Goal: Task Accomplishment & Management: Manage account settings

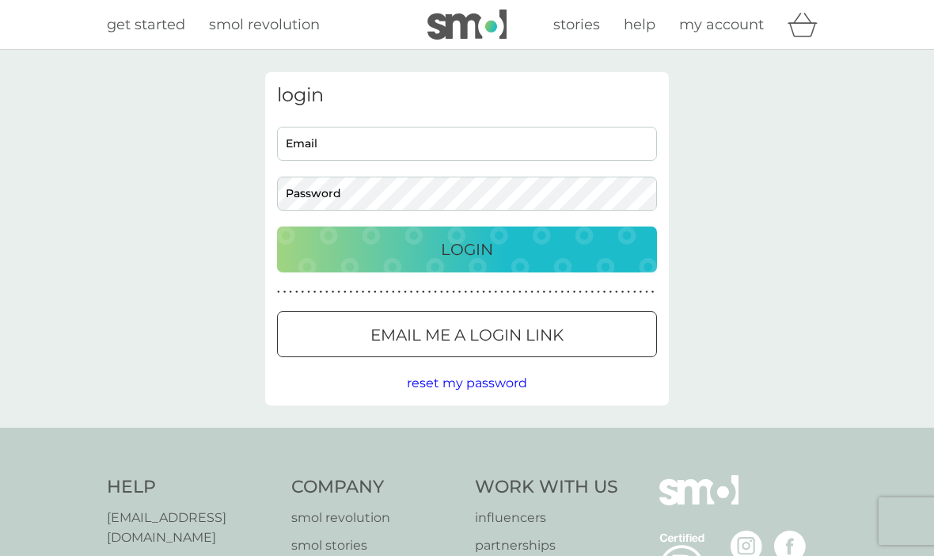
click at [367, 141] on input "Email" at bounding box center [467, 144] width 380 height 34
type input "[EMAIL_ADDRESS][DOMAIN_NAME]"
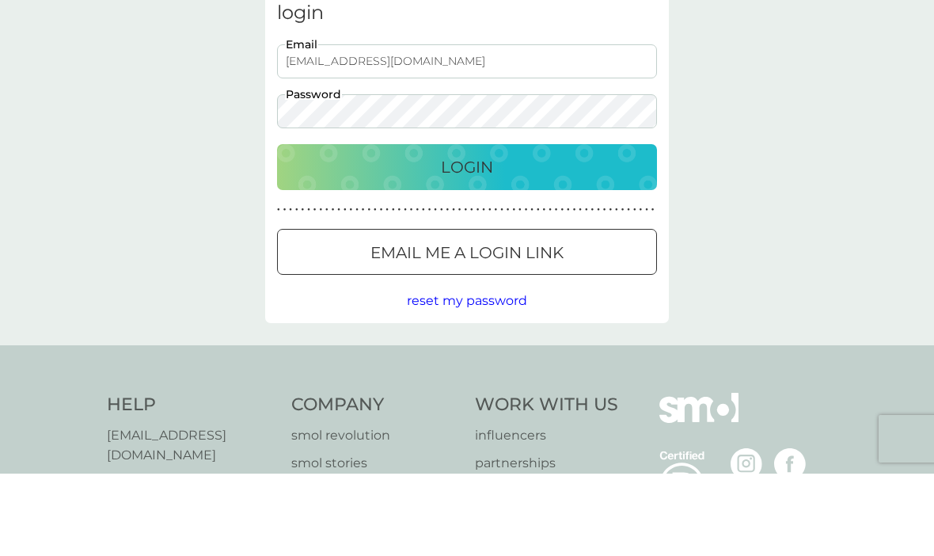
click at [455, 237] on p "Login" at bounding box center [467, 249] width 52 height 25
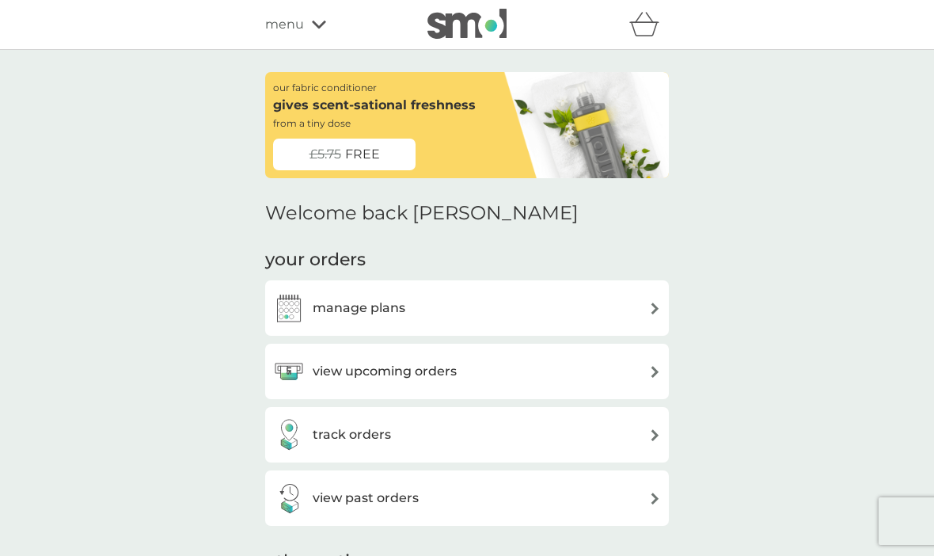
click at [654, 310] on img at bounding box center [655, 308] width 12 height 12
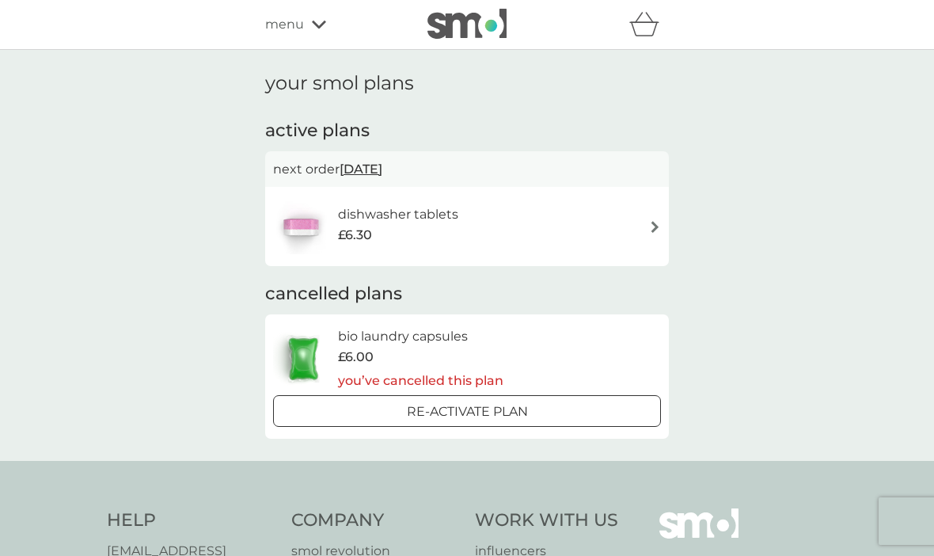
click at [652, 230] on img at bounding box center [655, 227] width 12 height 12
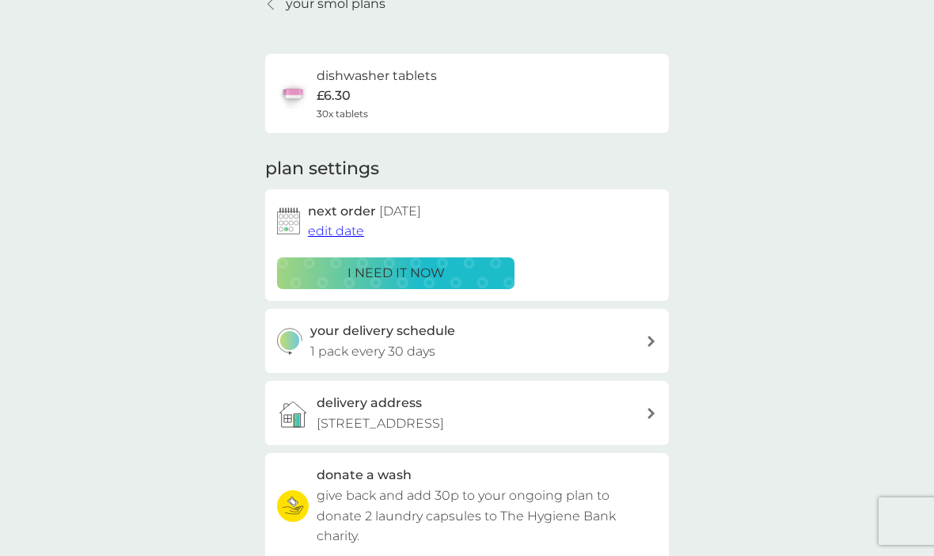
scroll to position [88, 0]
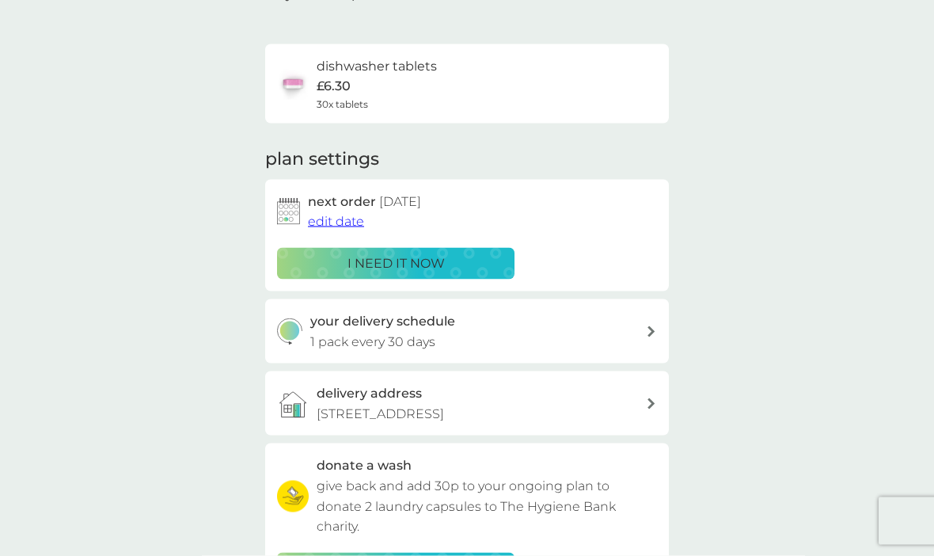
click at [654, 326] on icon at bounding box center [652, 331] width 8 height 11
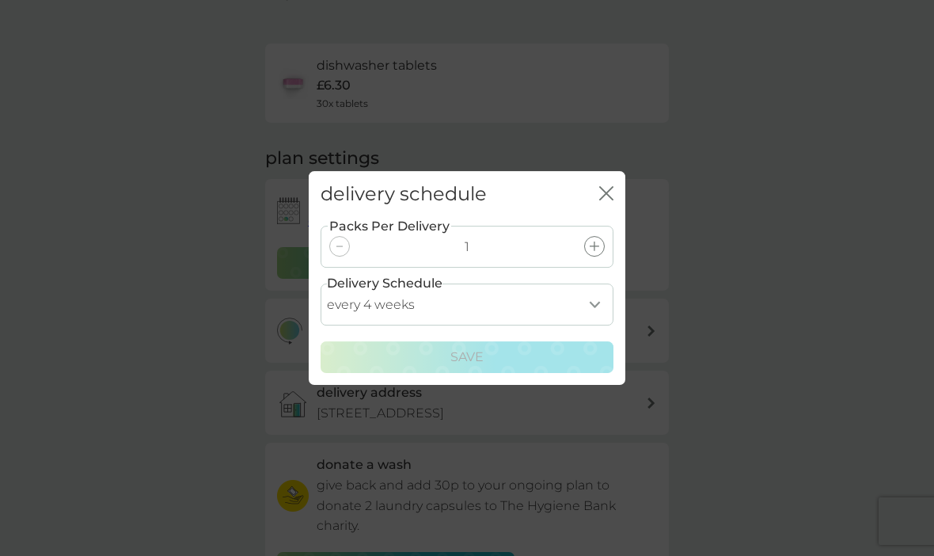
click at [597, 325] on select "every 1 week every 2 weeks every 3 weeks every 4 weeks every 5 weeks every 6 we…" at bounding box center [467, 304] width 293 height 42
select select "56"
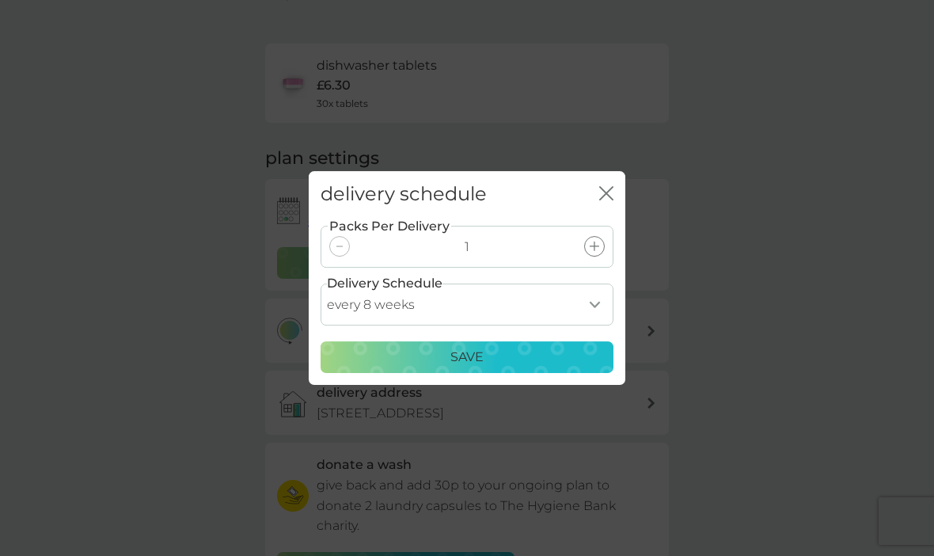
click at [471, 367] on p "Save" at bounding box center [466, 357] width 33 height 21
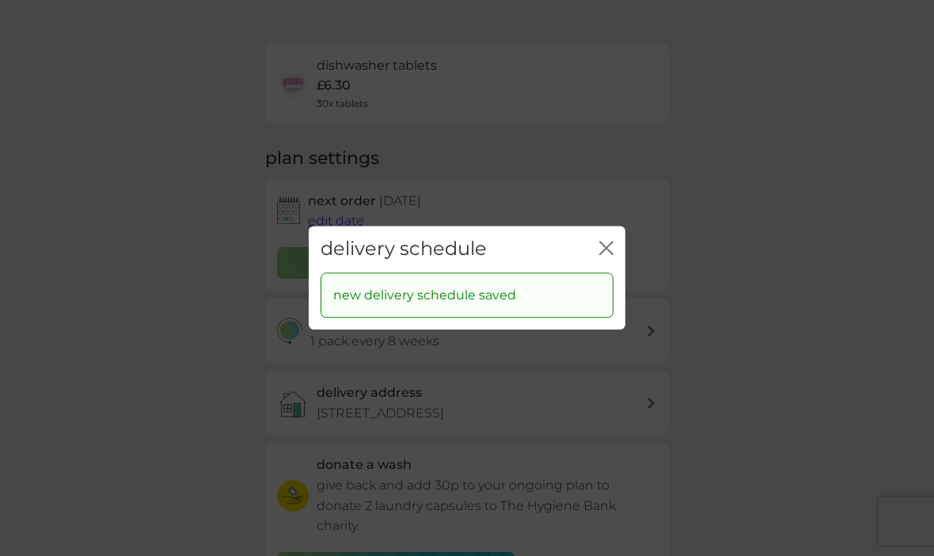
click at [610, 255] on icon "close" at bounding box center [606, 248] width 14 height 14
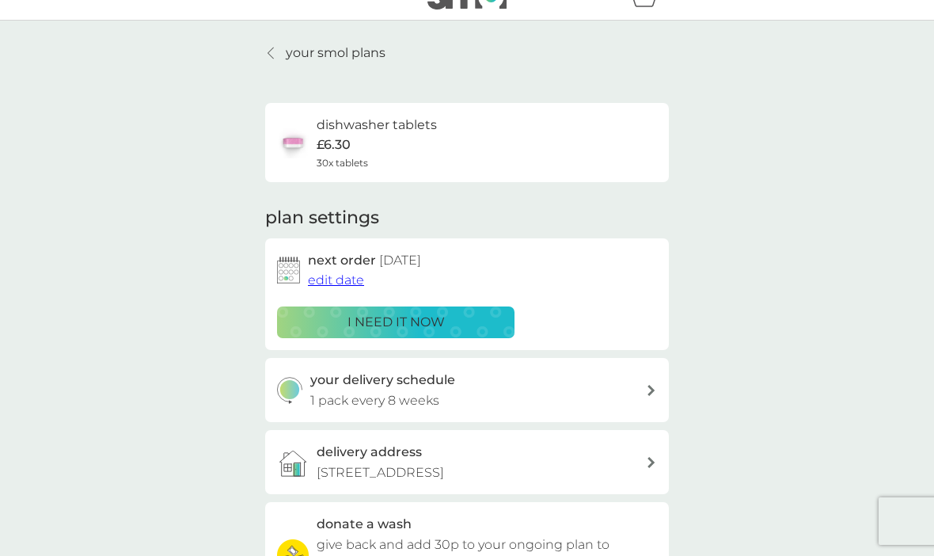
scroll to position [57, 0]
